Goal: Information Seeking & Learning: Find specific page/section

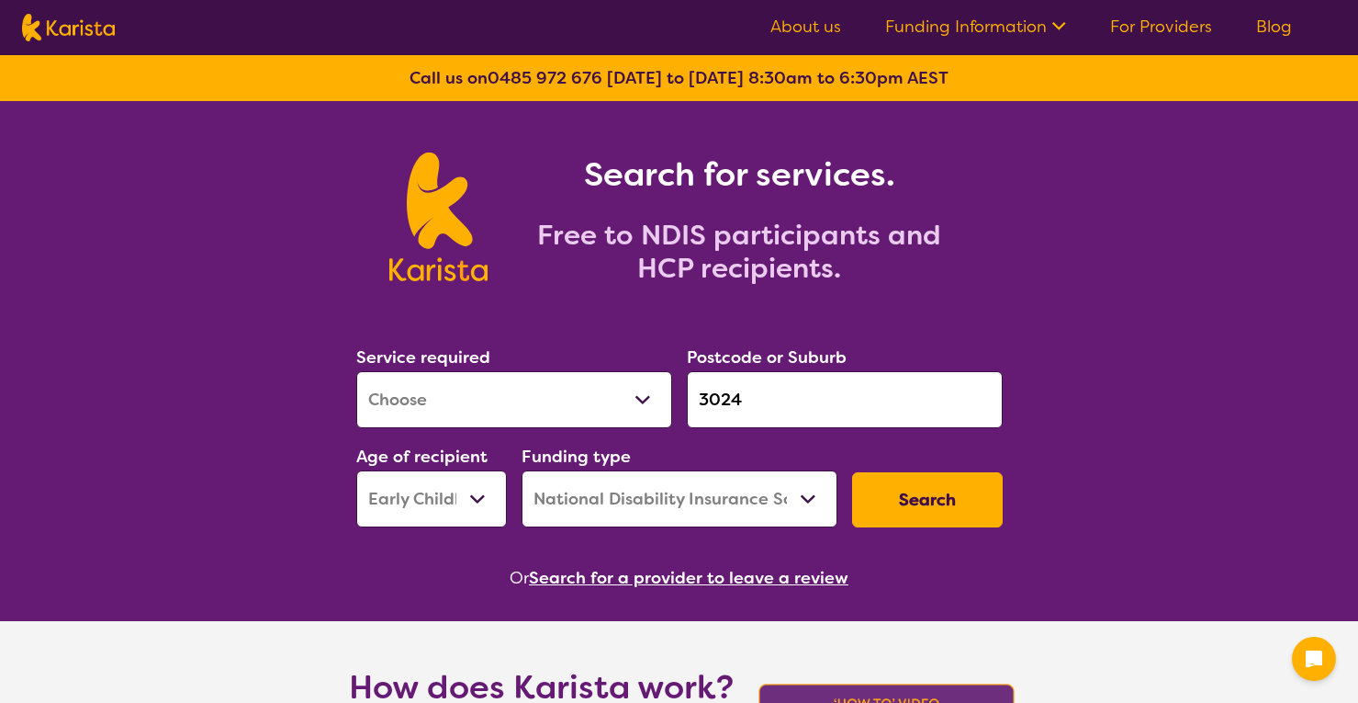
select select "[MEDICAL_DATA]"
select select "EC"
select select "NDIS"
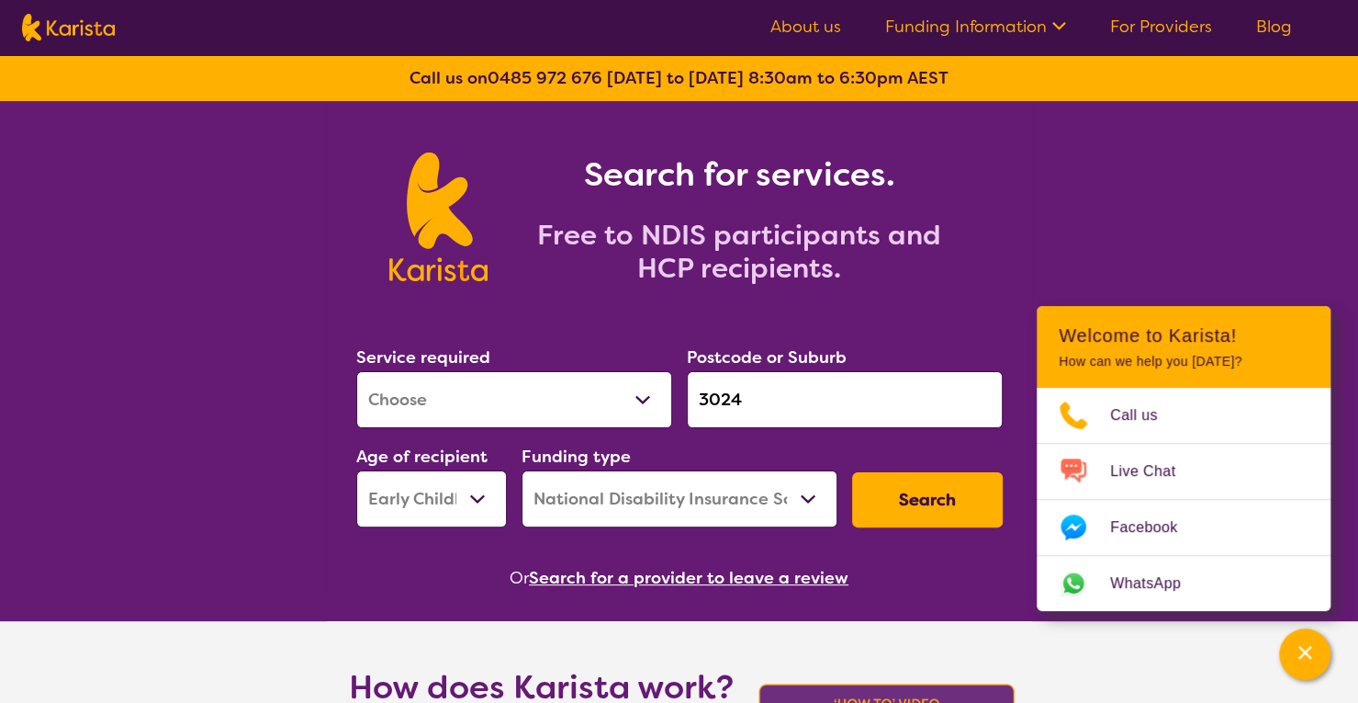
select select "[MEDICAL_DATA]"
click at [356, 371] on select "Allied Health Assistant Assessment ([MEDICAL_DATA] or [MEDICAL_DATA]) Behaviour…" at bounding box center [514, 399] width 316 height 57
click at [751, 399] on input "3024" at bounding box center [845, 399] width 316 height 57
click at [953, 487] on button "Search" at bounding box center [927, 499] width 151 height 55
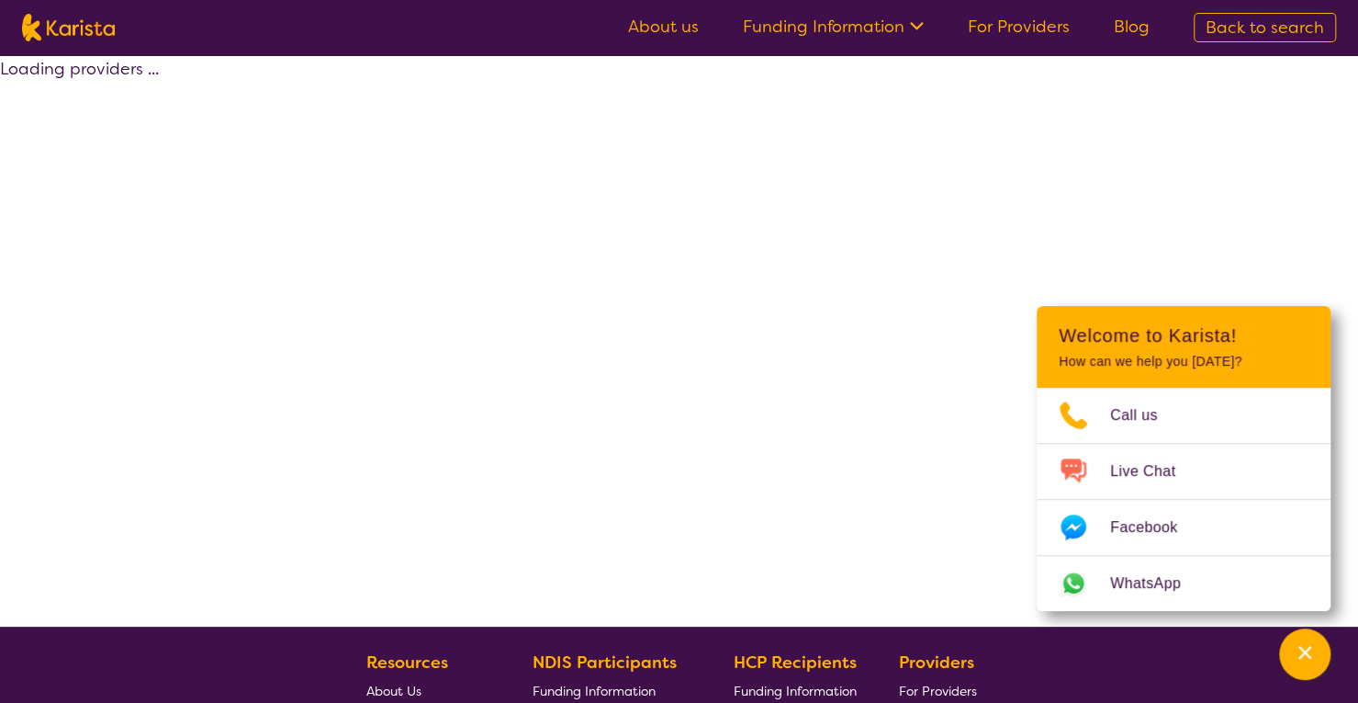
select select "by_score"
